Goal: Information Seeking & Learning: Learn about a topic

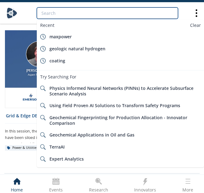
click at [66, 8] on input "search" at bounding box center [107, 12] width 141 height 11
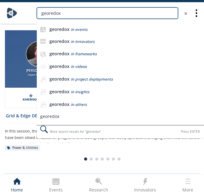
type input "georedox"
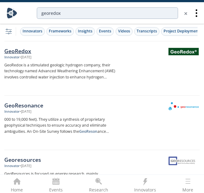
click at [135, 63] on div at bounding box center [161, 63] width 78 height 30
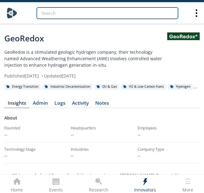
click at [67, 12] on input "search" at bounding box center [107, 12] width 141 height 11
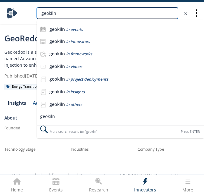
type input "geokiln"
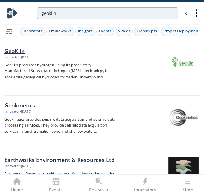
click at [171, 67] on img at bounding box center [183, 63] width 30 height 30
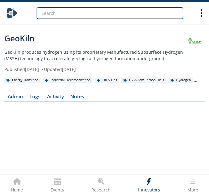
click at [57, 13] on input "search" at bounding box center [110, 12] width 146 height 11
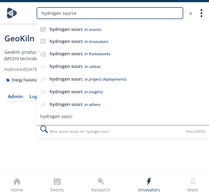
type input "hydrogen source"
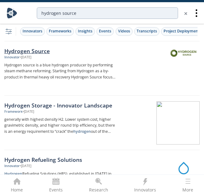
click at [82, 68] on p "Hydrogen source is a blue hydrogen producer by performing steam methane reformi…" at bounding box center [60, 71] width 113 height 19
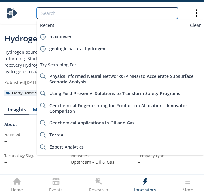
click at [87, 16] on input "search" at bounding box center [107, 12] width 141 height 11
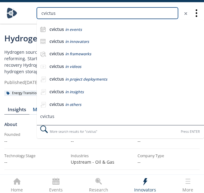
type input "cvictus"
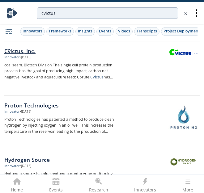
click at [138, 65] on div at bounding box center [161, 63] width 78 height 30
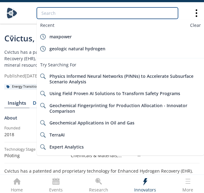
click at [69, 8] on input "search" at bounding box center [107, 12] width 141 height 11
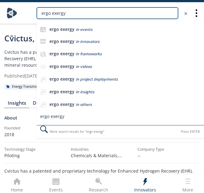
type input "ergo exergy"
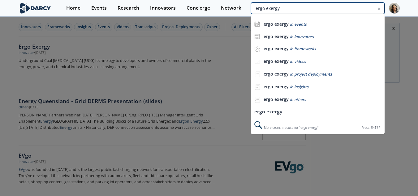
click at [361, 11] on input "ergo exergy" at bounding box center [317, 7] width 133 height 11
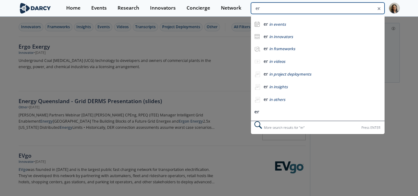
type input "e"
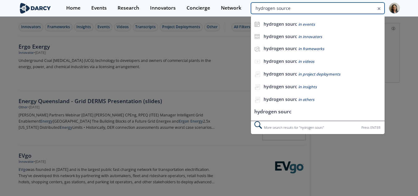
type input "hydrogen source"
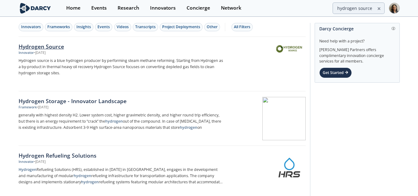
click at [194, 67] on p "Hydrogen source is a blue hydrogen producer by performing steam methane reformi…" at bounding box center [121, 67] width 205 height 19
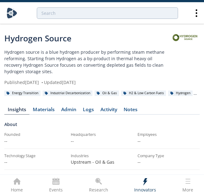
click at [178, 37] on link at bounding box center [185, 37] width 29 height 10
